Goal: Task Accomplishment & Management: Complete application form

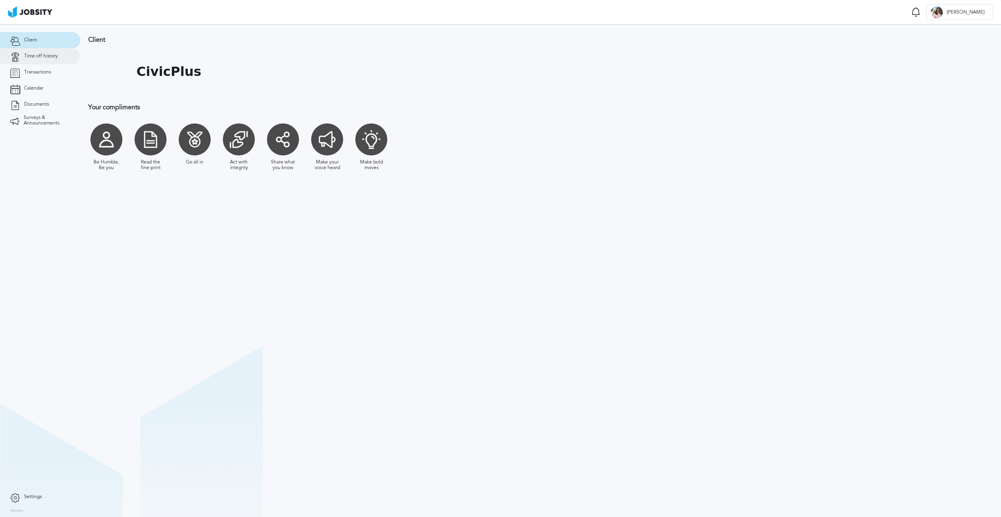
click at [48, 57] on span "Time off history" at bounding box center [41, 56] width 34 height 6
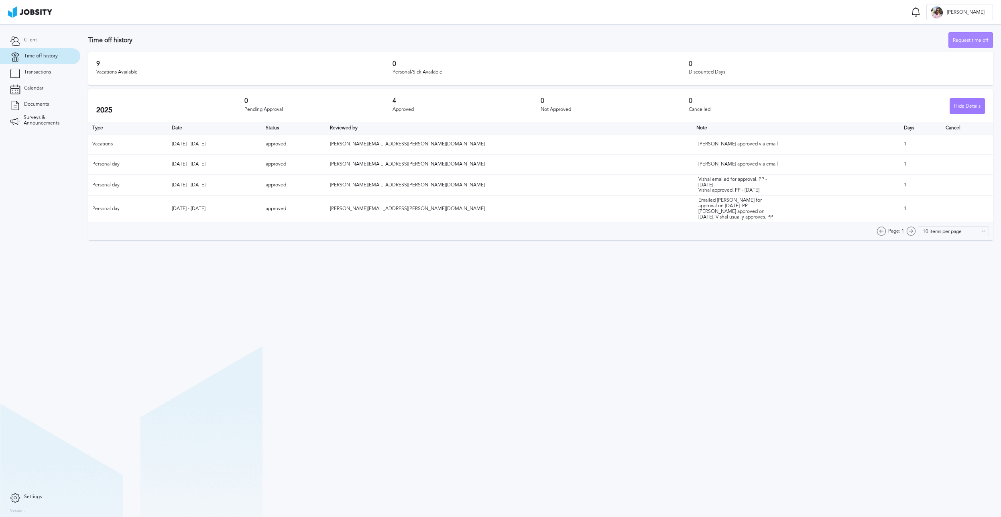
click at [969, 43] on div "Request time off" at bounding box center [971, 41] width 44 height 16
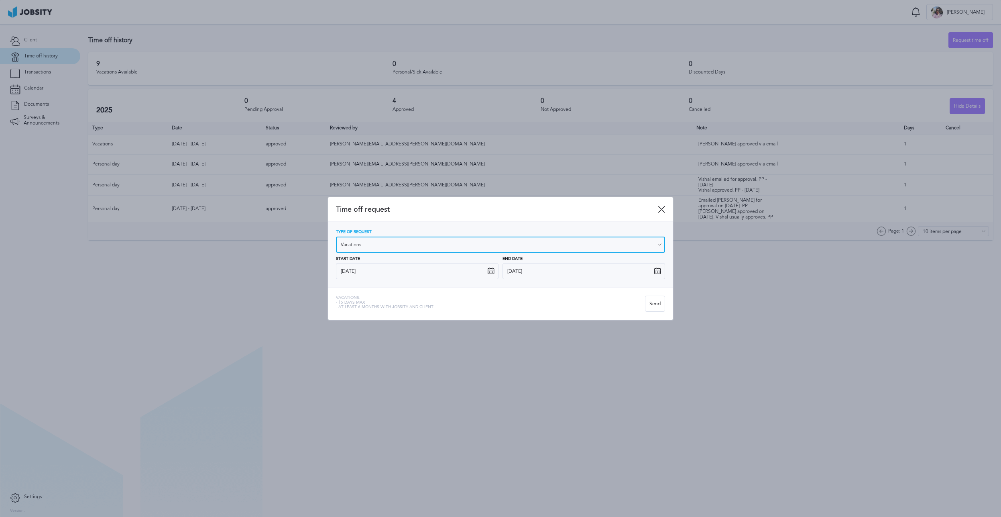
click at [498, 238] on input "Vacations" at bounding box center [500, 244] width 329 height 16
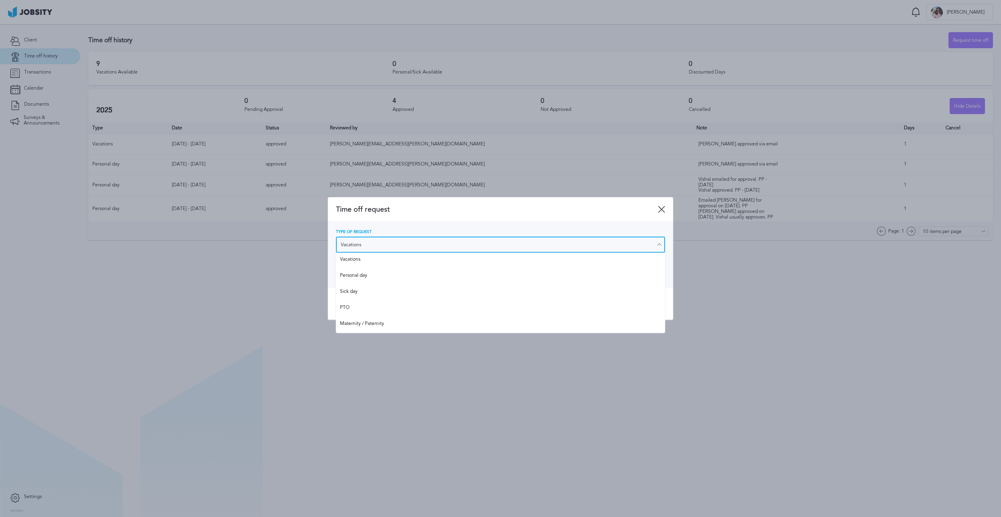
click at [498, 238] on input "Vacations" at bounding box center [500, 244] width 329 height 16
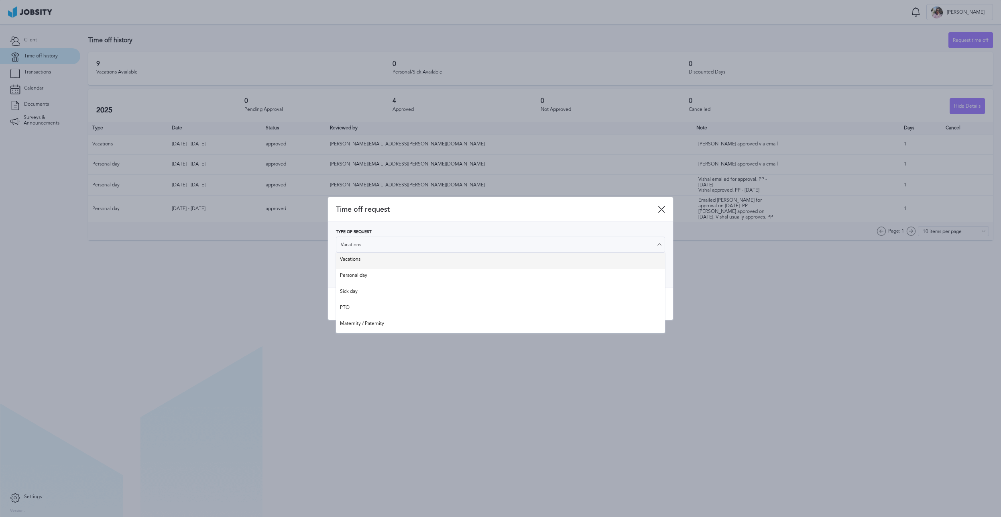
click at [473, 259] on div "Type of Request Vacations Vacations Personal day Sick day PTO Maternity / Pater…" at bounding box center [500, 254] width 329 height 49
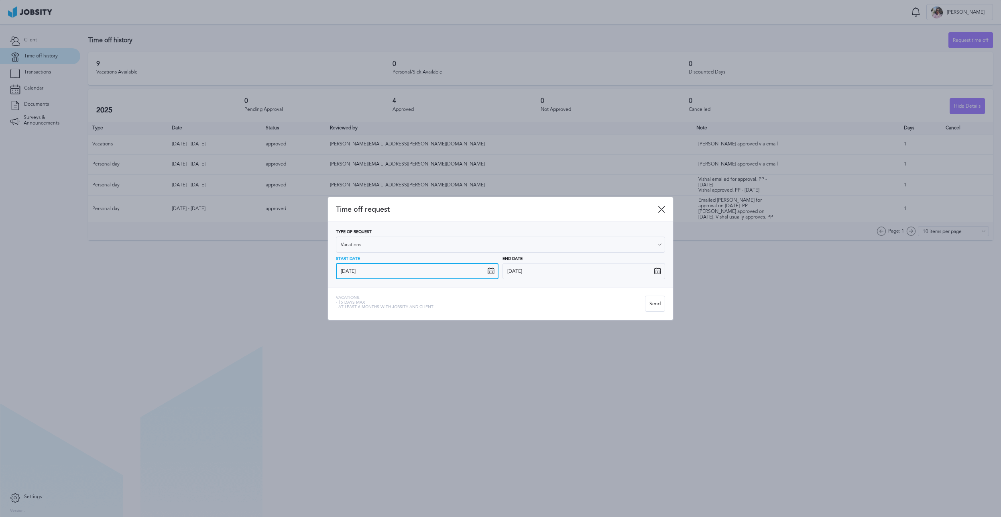
click at [482, 271] on input "[DATE]" at bounding box center [417, 271] width 163 height 16
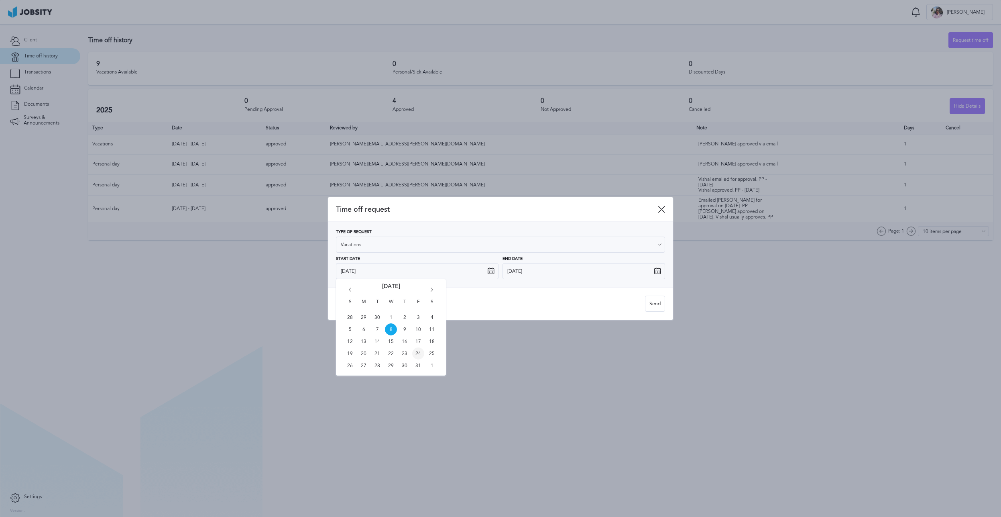
click at [420, 356] on span "24" at bounding box center [418, 353] width 12 height 12
type input "[DATE]"
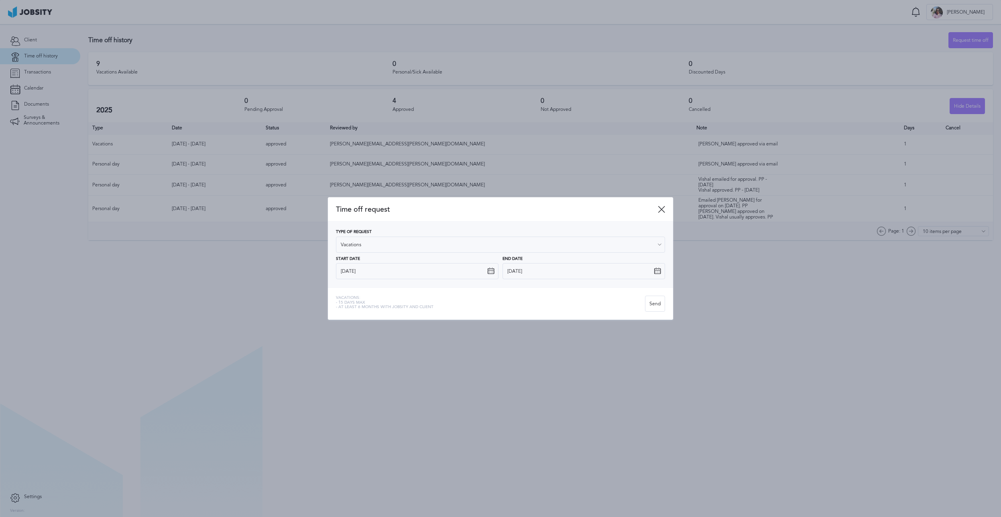
click at [659, 271] on icon at bounding box center [657, 270] width 7 height 7
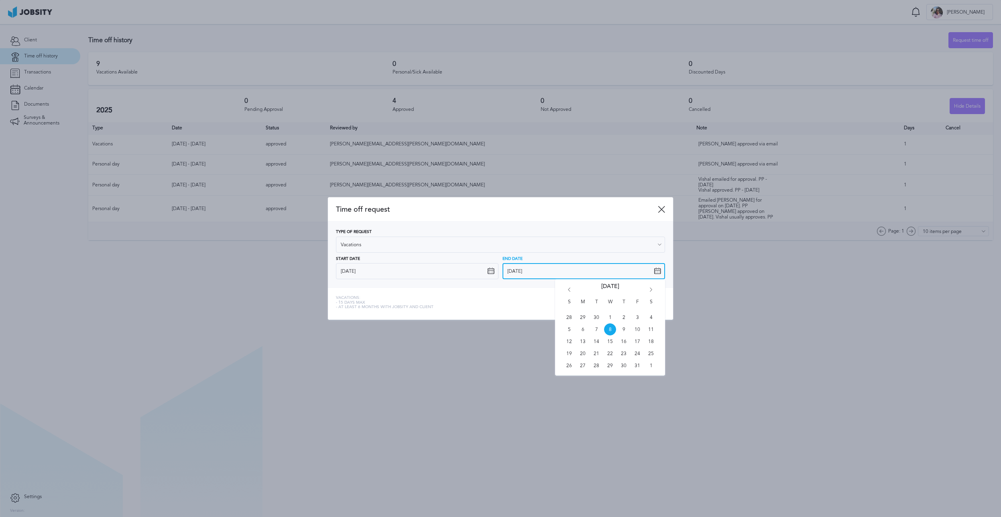
click at [649, 268] on input "[DATE]" at bounding box center [584, 271] width 163 height 16
click at [635, 354] on span "24" at bounding box center [637, 353] width 12 height 12
type input "[DATE]"
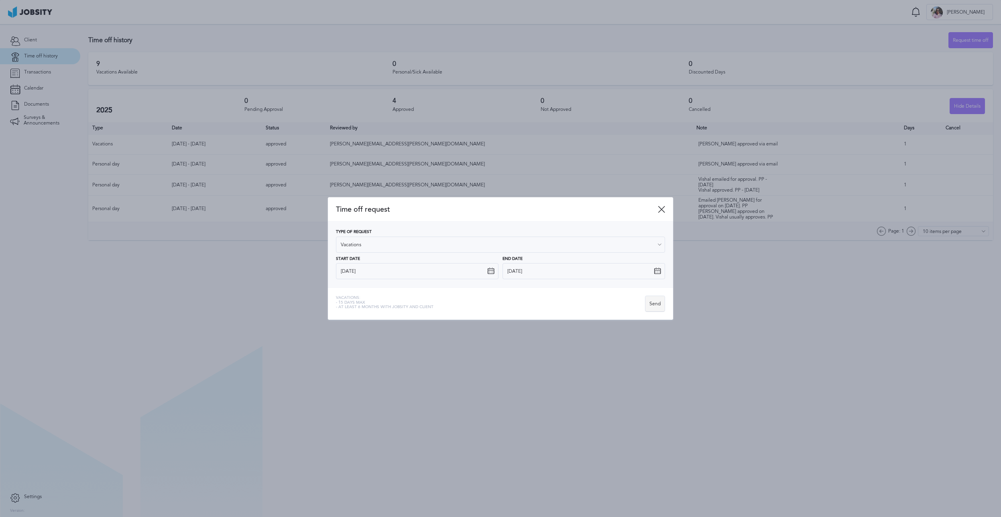
click at [656, 308] on div "Send" at bounding box center [655, 304] width 19 height 16
click at [985, 31] on icon at bounding box center [986, 32] width 5 height 5
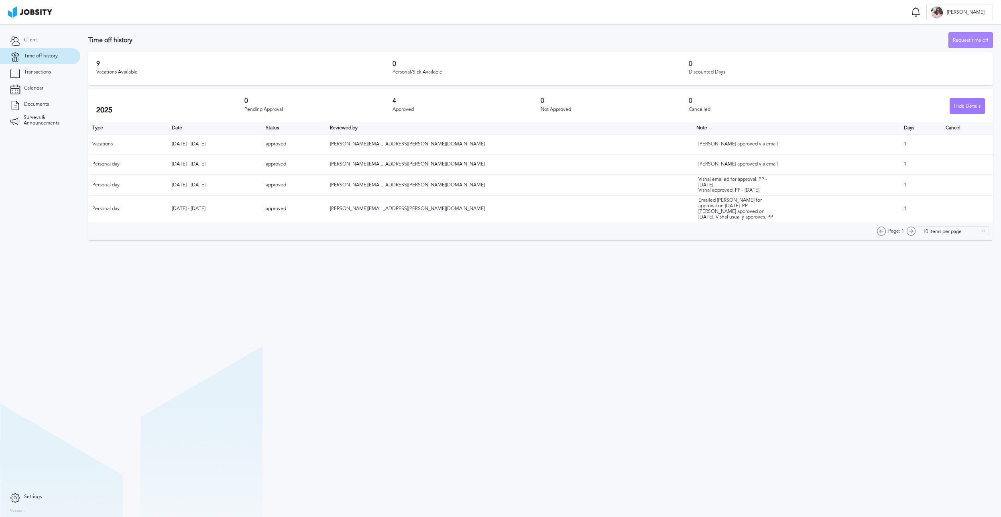
click at [986, 39] on div "Request time off" at bounding box center [971, 41] width 44 height 16
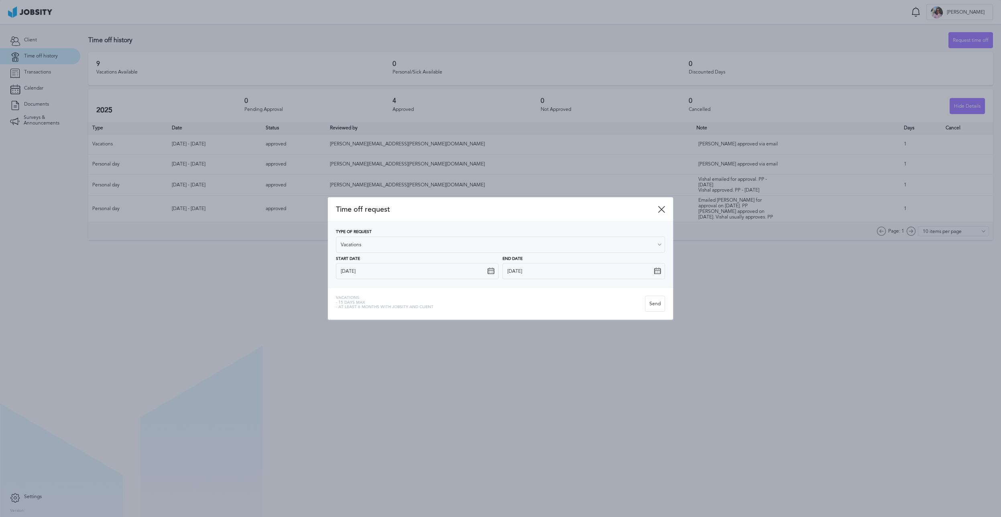
click at [489, 270] on icon at bounding box center [490, 270] width 7 height 7
click at [488, 271] on icon at bounding box center [490, 270] width 7 height 7
click at [492, 270] on icon at bounding box center [490, 270] width 7 height 7
click at [414, 268] on input "[DATE]" at bounding box center [417, 271] width 163 height 16
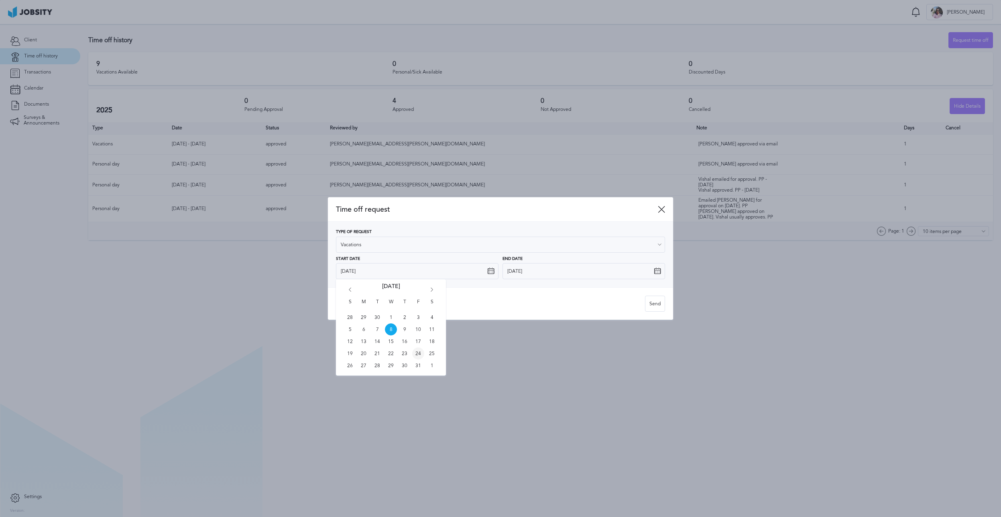
click at [420, 353] on span "24" at bounding box center [418, 353] width 12 height 12
type input "[DATE]"
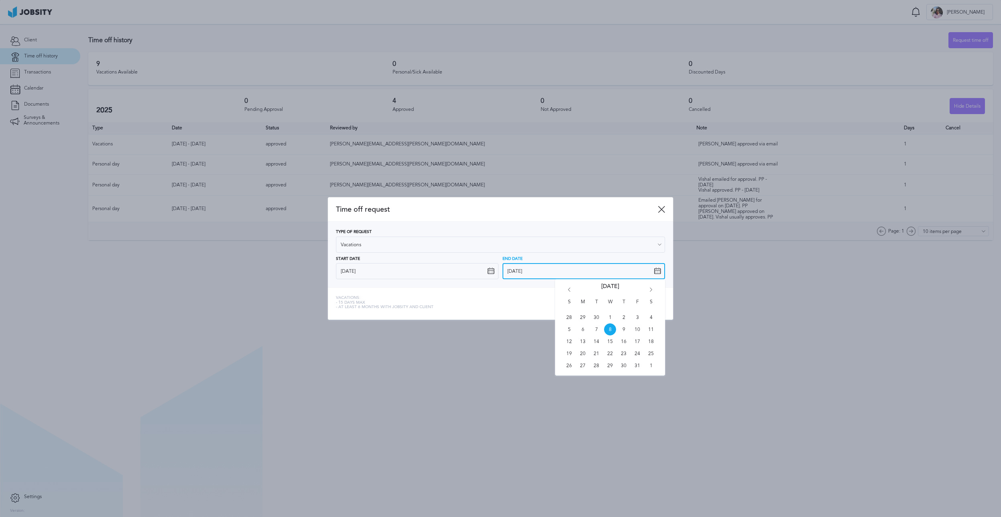
click at [542, 267] on input "[DATE]" at bounding box center [584, 271] width 163 height 16
click at [639, 354] on span "24" at bounding box center [637, 353] width 12 height 12
type input "[DATE]"
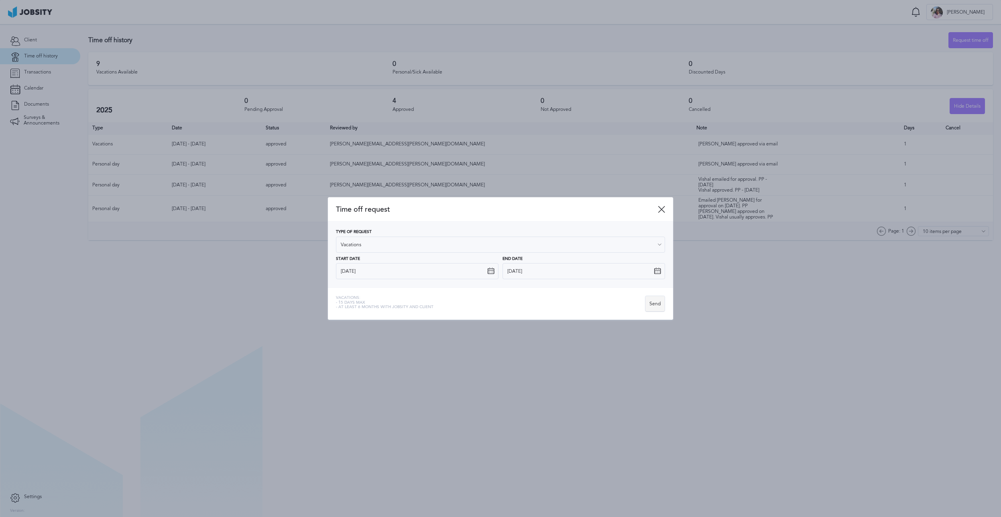
click at [657, 305] on div "Send" at bounding box center [655, 304] width 19 height 16
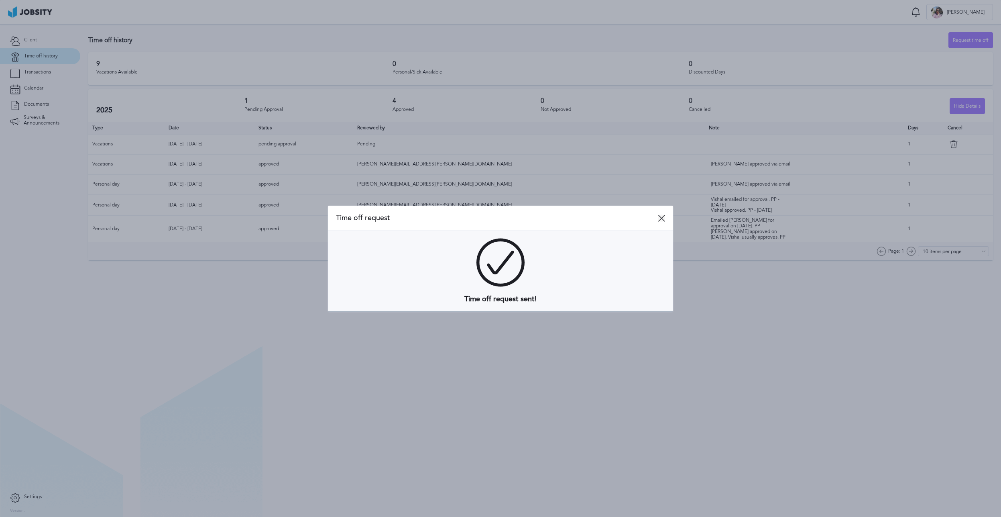
click at [664, 218] on icon at bounding box center [661, 217] width 7 height 7
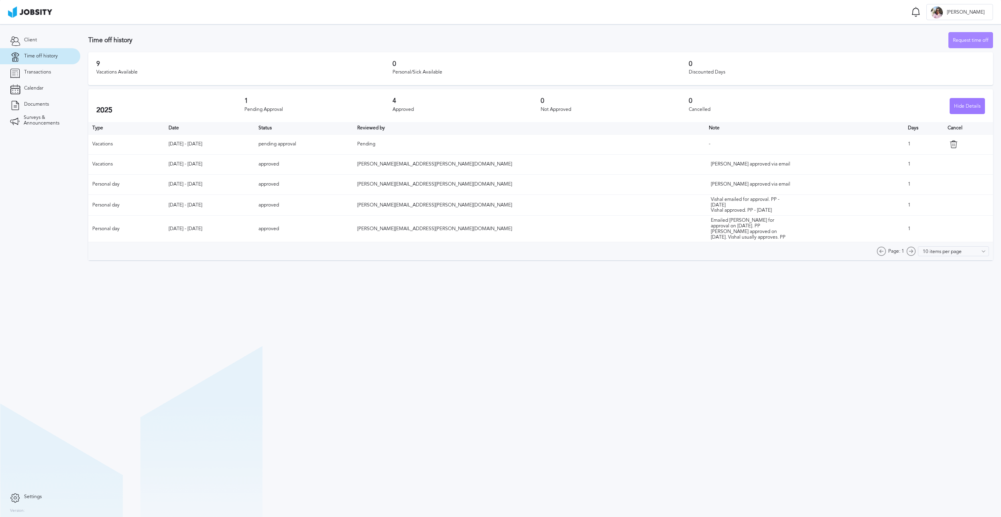
click at [977, 42] on div "Request time off" at bounding box center [971, 41] width 44 height 16
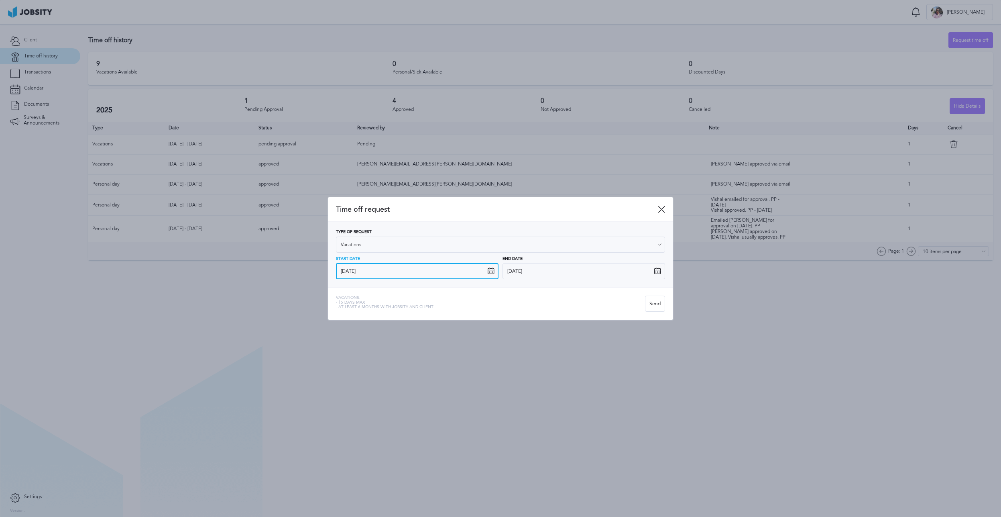
click at [481, 268] on input "[DATE]" at bounding box center [417, 271] width 163 height 16
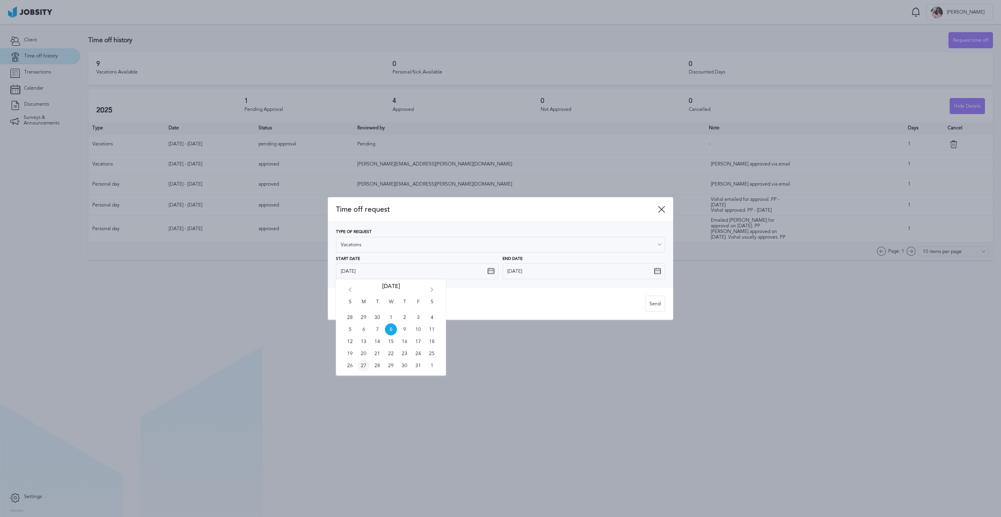
click at [363, 364] on span "27" at bounding box center [364, 365] width 12 height 12
type input "10/27/2025"
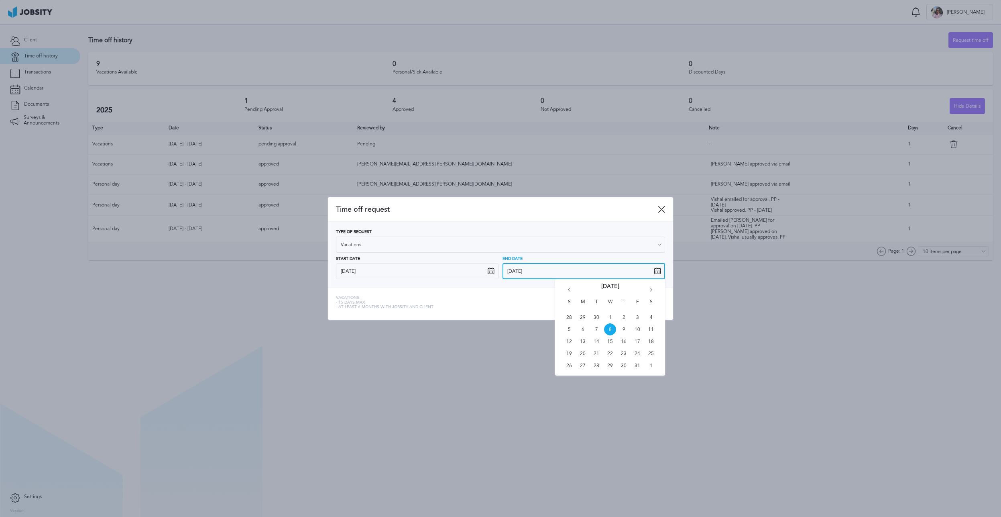
click at [590, 274] on input "[DATE]" at bounding box center [584, 271] width 163 height 16
click at [583, 363] on span "27" at bounding box center [583, 365] width 12 height 12
type input "10/27/2025"
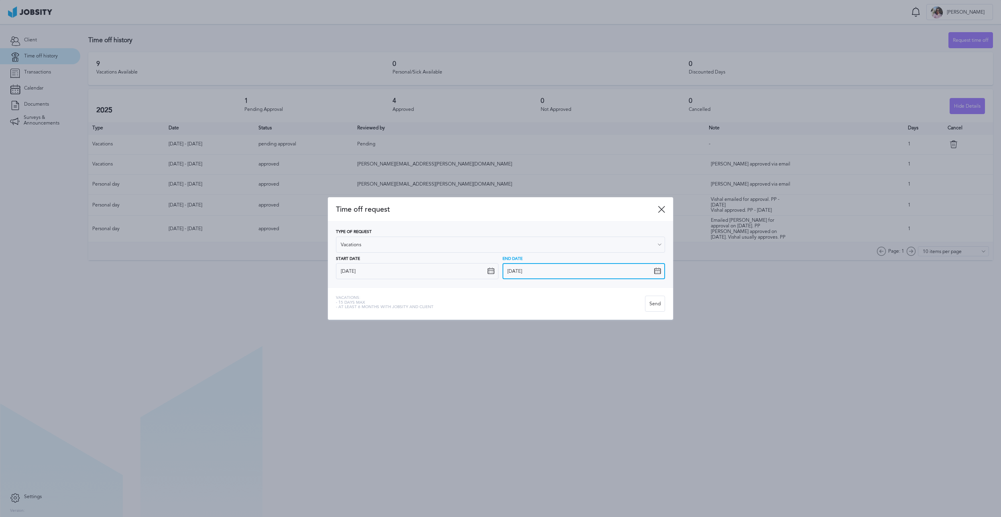
click at [551, 274] on input "10/27/2025" at bounding box center [584, 271] width 163 height 16
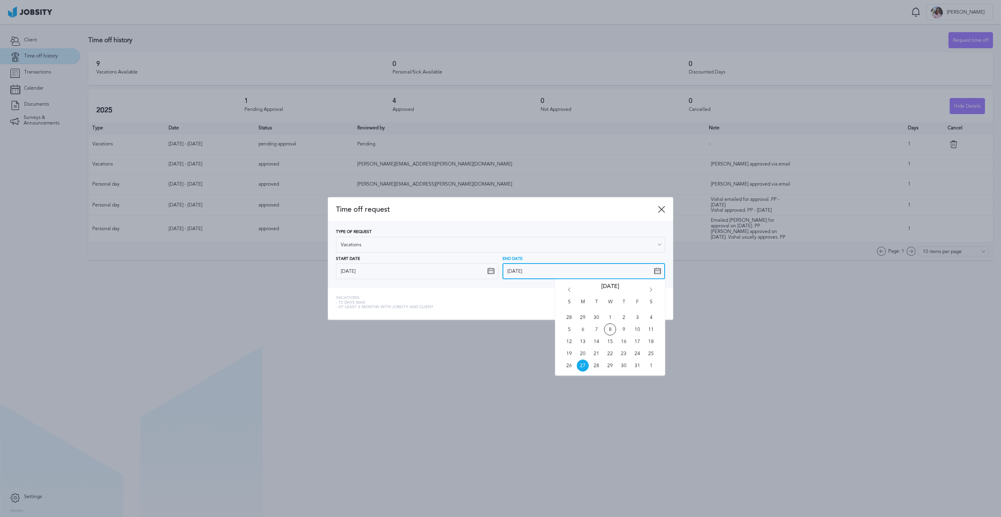
click at [551, 274] on input "10/27/2025" at bounding box center [584, 271] width 163 height 16
click at [519, 302] on div "Vacations: - 15 days max - At least 6 months with jobsity and client" at bounding box center [490, 303] width 309 height 16
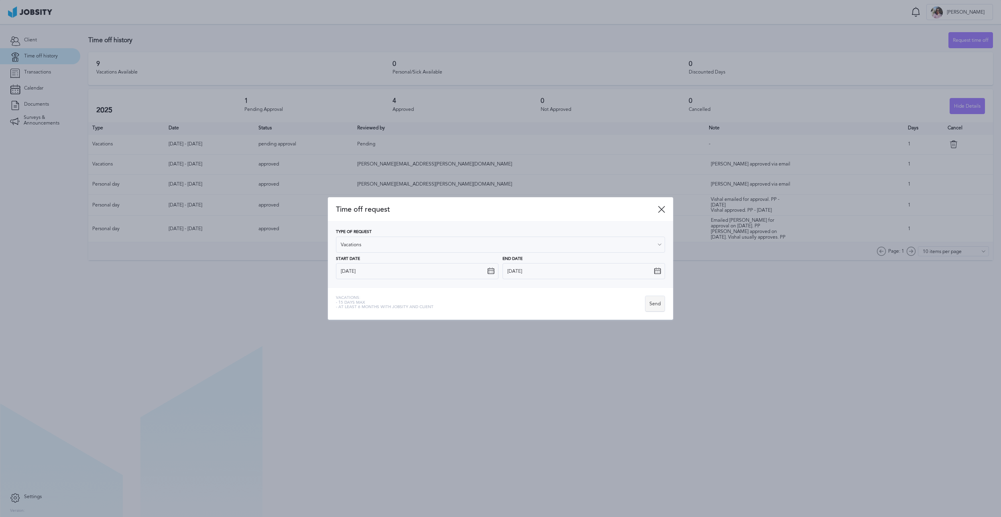
click at [663, 307] on div "Send" at bounding box center [655, 304] width 19 height 16
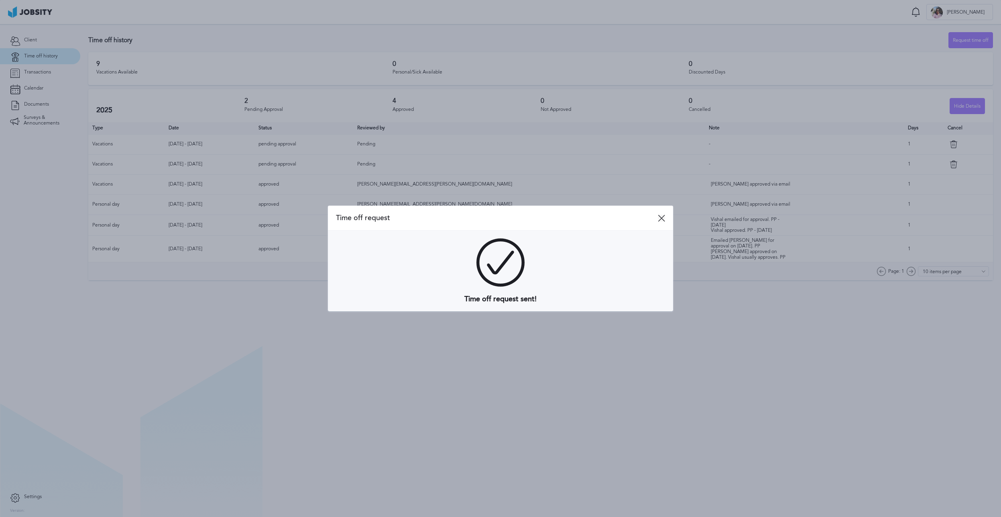
click at [662, 219] on icon at bounding box center [661, 217] width 7 height 7
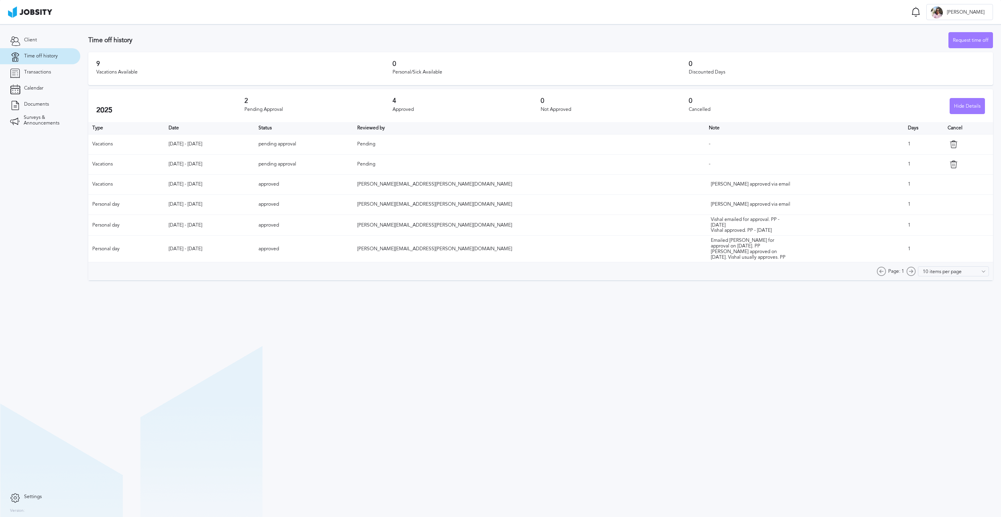
click at [258, 104] on h3 "2" at bounding box center [318, 100] width 148 height 7
